Goal: Obtain resource: Download file/media

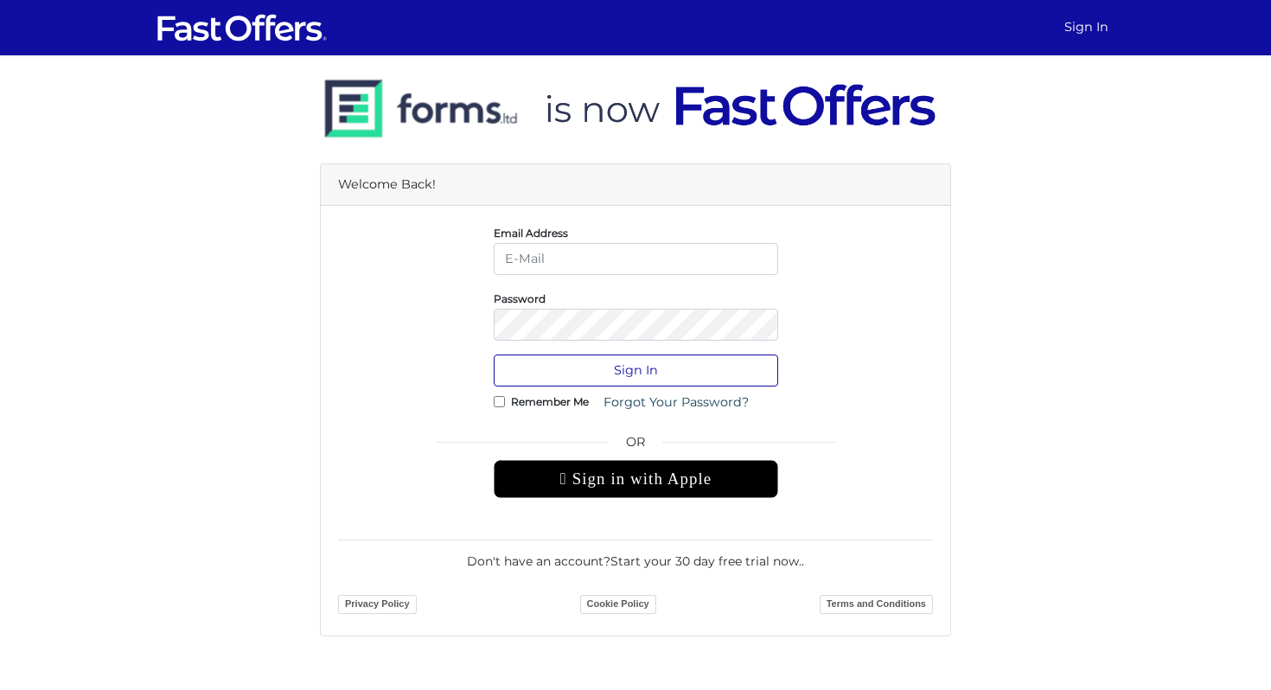
type input "[EMAIL_ADDRESS][DOMAIN_NAME]"
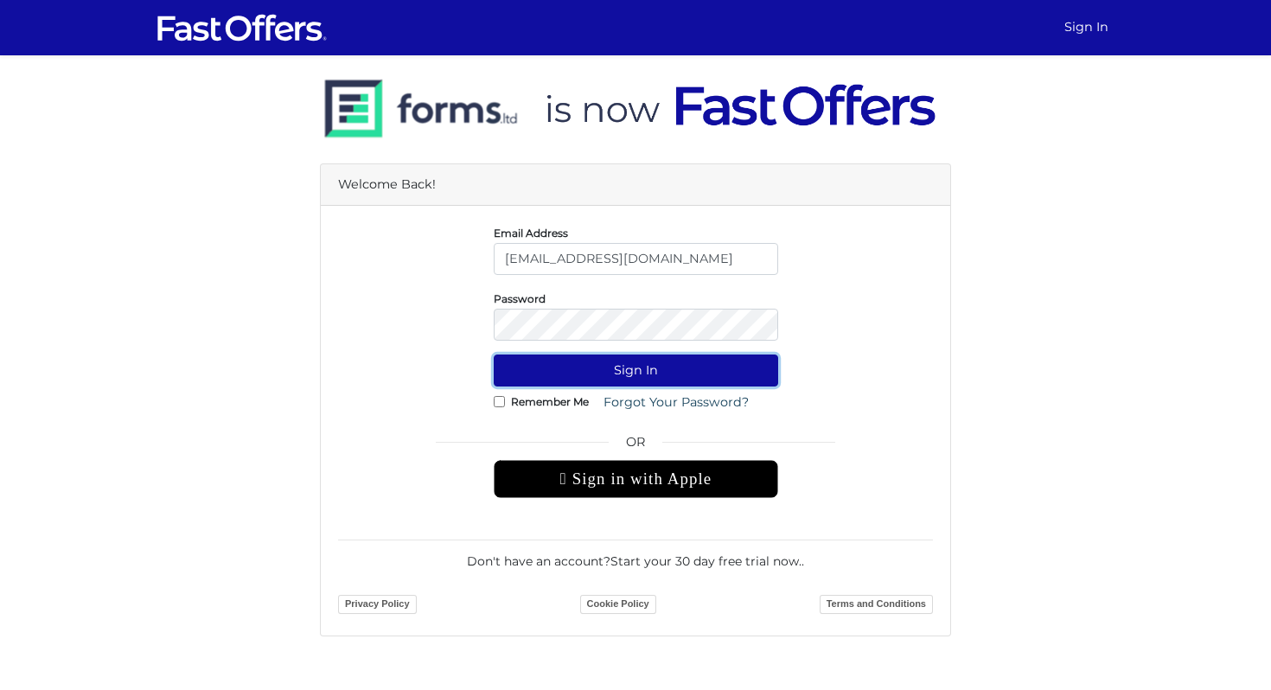
click at [660, 374] on button "Sign In" at bounding box center [636, 370] width 284 height 32
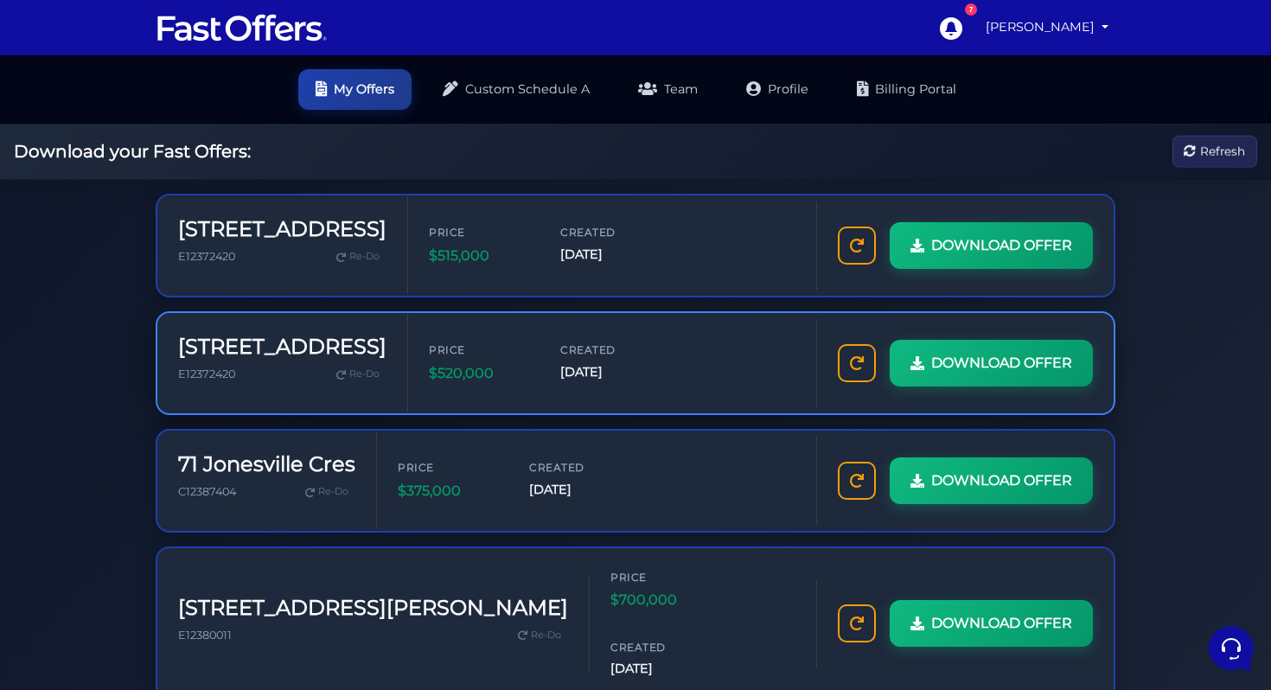
click at [576, 377] on span "[DATE]" at bounding box center [612, 372] width 104 height 20
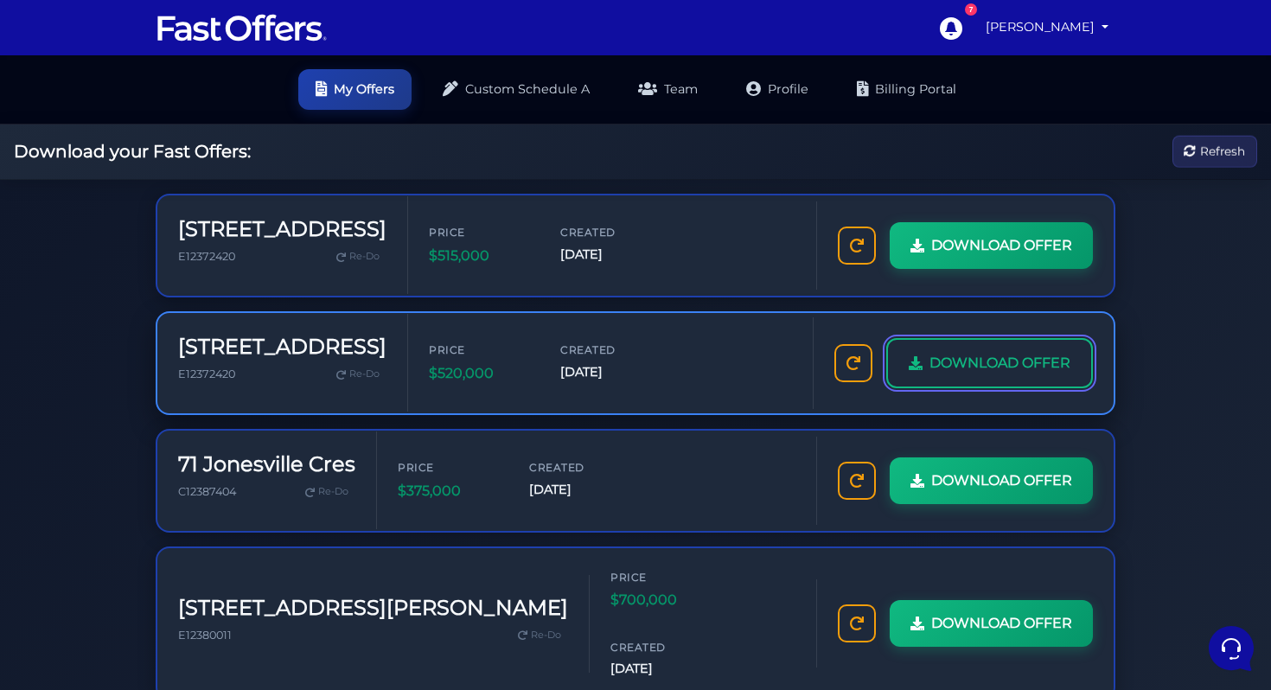
click at [904, 354] on link "DOWNLOAD OFFER" at bounding box center [989, 363] width 207 height 50
